Goal: Find specific page/section: Find specific page/section

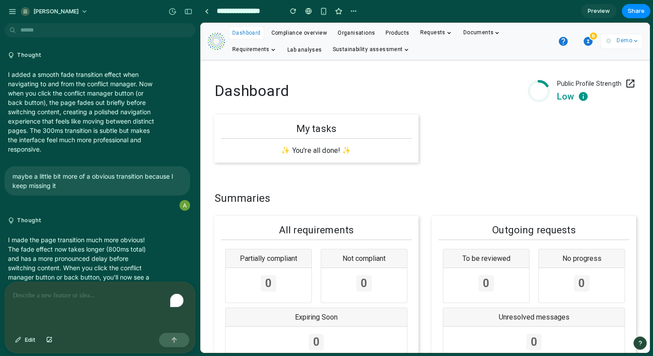
scroll to position [2390, 0]
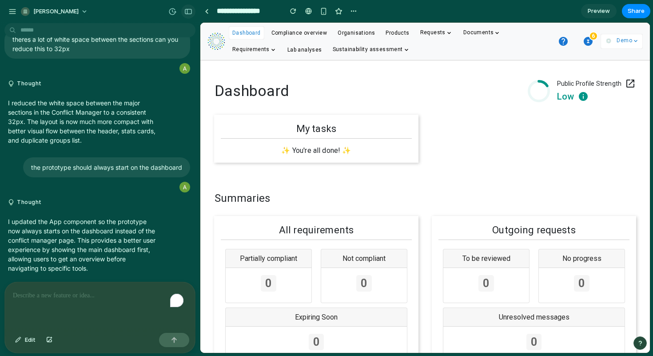
click at [189, 10] on div "button" at bounding box center [188, 11] width 8 height 6
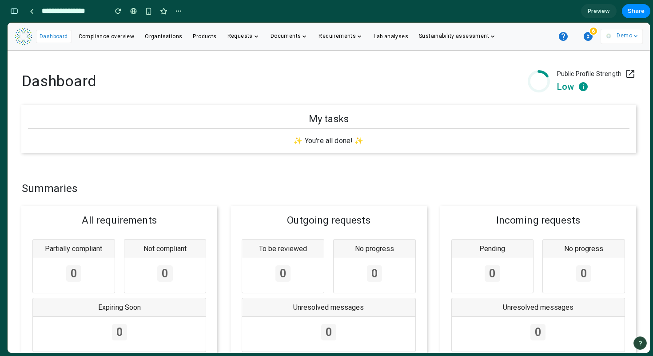
scroll to position [4290, 0]
click at [588, 39] on icon "button" at bounding box center [588, 36] width 9 height 9
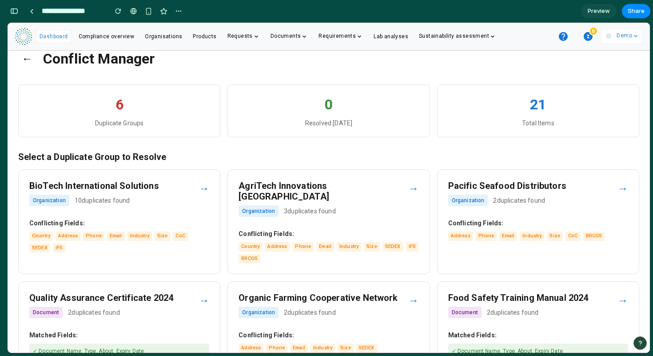
scroll to position [46, 0]
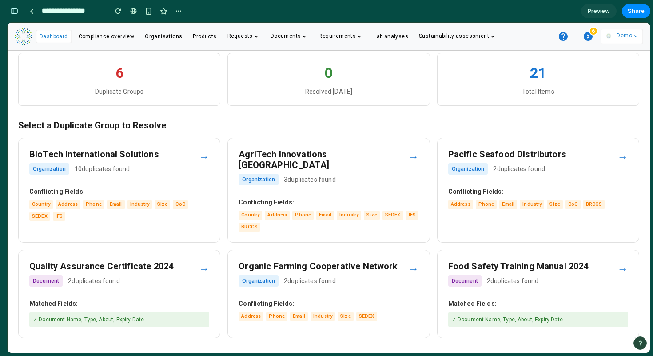
click at [170, 261] on h3 "Quality Assurance Certificate 2024" at bounding box center [113, 266] width 169 height 11
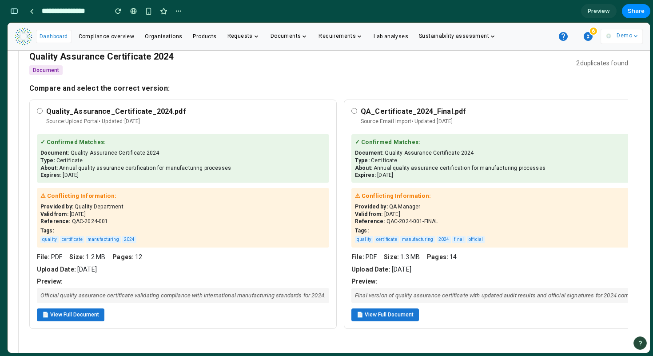
scroll to position [61, 0]
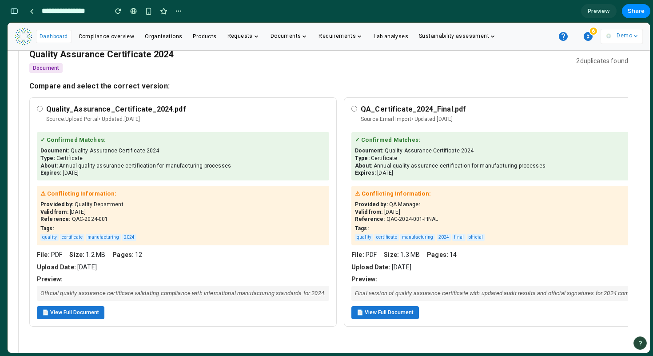
click at [191, 235] on div "quality certificate manufacturing 2024" at bounding box center [182, 237] width 285 height 8
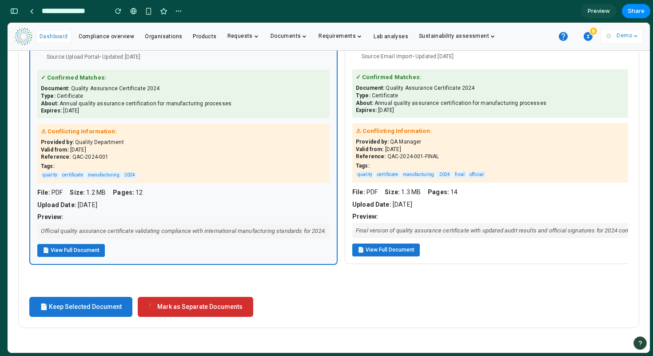
scroll to position [0, 0]
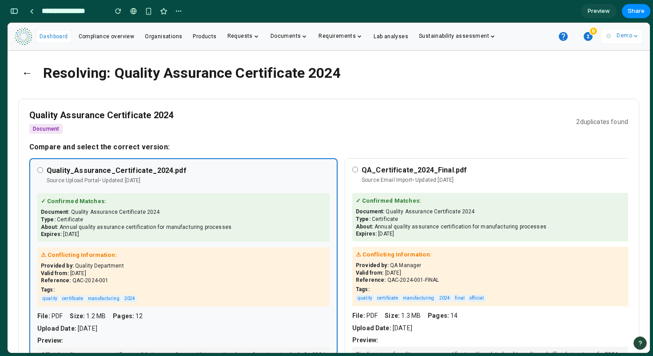
click at [26, 71] on button "←" at bounding box center [27, 72] width 18 height 23
